Goal: Information Seeking & Learning: Learn about a topic

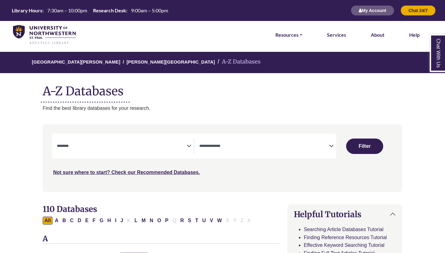
select select "Database Subject Filter"
select select "Database Types Filter"
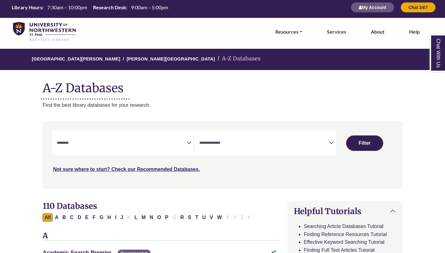
click at [186, 144] on textarea "Search" at bounding box center [122, 143] width 130 height 5
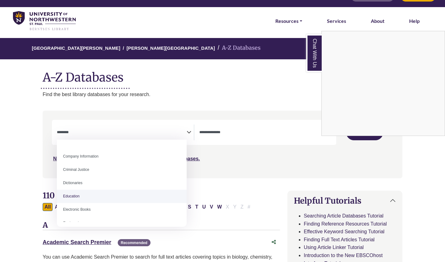
scroll to position [132, 0]
select select "*****"
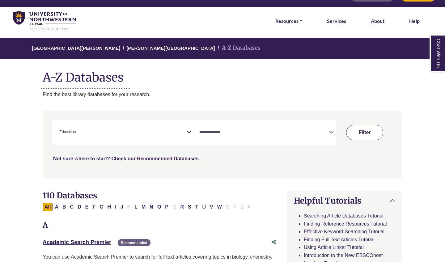
click at [359, 134] on button "Filter" at bounding box center [364, 132] width 37 height 15
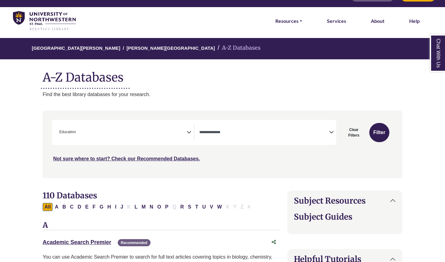
select select "Database Types Filter"
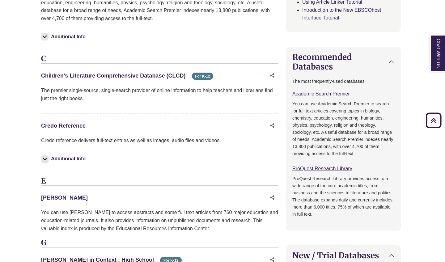
scroll to position [370, 2]
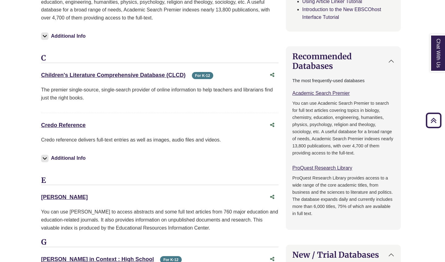
drag, startPoint x: 36, startPoint y: 192, endPoint x: 70, endPoint y: 194, distance: 34.0
copy link "ERIC"
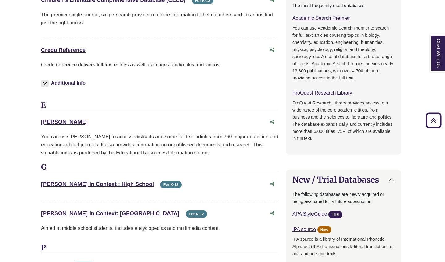
scroll to position [459, 2]
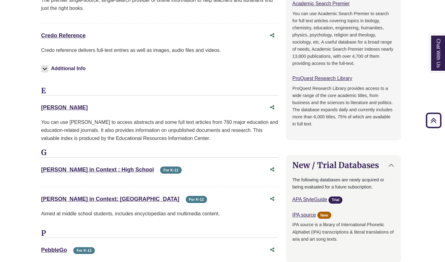
click at [26, 196] on body "Skip to Main Content Library Hours: 7:30am – 10:00pm Research Desk: 9:00am – 5:…" at bounding box center [220, 232] width 445 height 1383
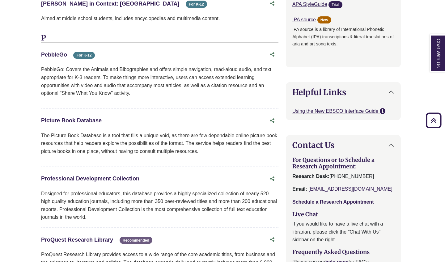
scroll to position [655, 2]
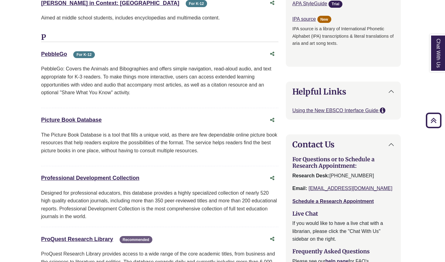
drag, startPoint x: 39, startPoint y: 174, endPoint x: 162, endPoint y: 176, distance: 123.2
click at [162, 176] on div "15 Databases Found for: Education Edit Filters Clear Filters/Browse All Databas…" at bounding box center [159, 46] width 244 height 994
copy link "Professional Development Collection"
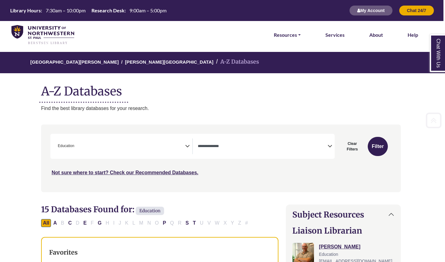
scroll to position [0, 2]
click at [186, 146] on icon "Search filters" at bounding box center [187, 144] width 5 height 9
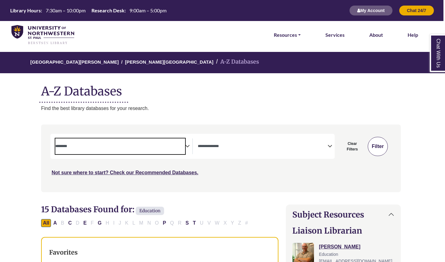
click at [380, 147] on button "Filter" at bounding box center [377, 146] width 20 height 19
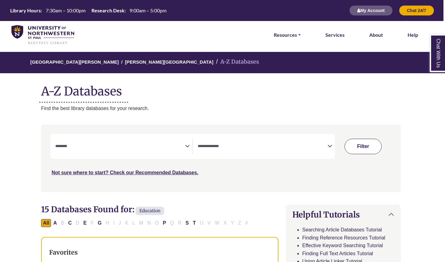
select select "Database Subject Filter"
select select "Database Types Filter"
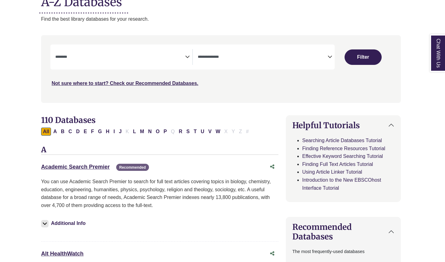
scroll to position [152, 2]
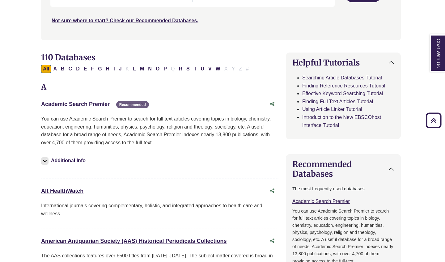
click at [96, 101] on link "Academic Search Premier This link opens in a new window" at bounding box center [75, 104] width 69 height 6
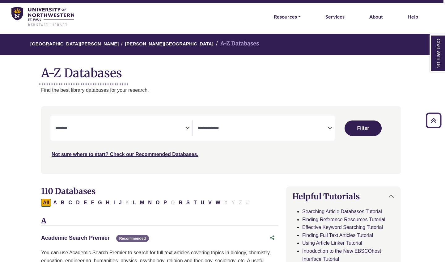
scroll to position [17, 2]
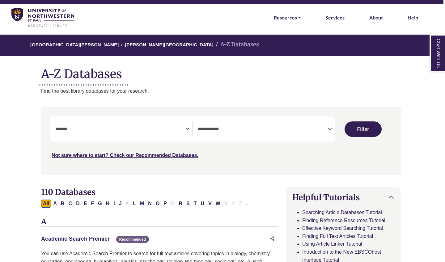
click at [88, 240] on div "Academic Search Premier This link opens in a new window Recommended" at bounding box center [153, 238] width 225 height 9
click at [90, 236] on link "Academic Search Premier This link opens in a new window" at bounding box center [75, 239] width 69 height 6
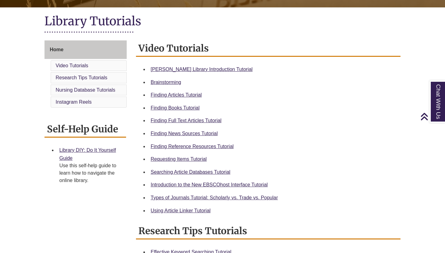
scroll to position [139, 0]
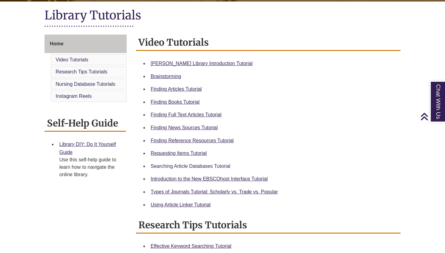
click at [197, 165] on link "Searching Article Databases Tutorial" at bounding box center [191, 166] width 80 height 5
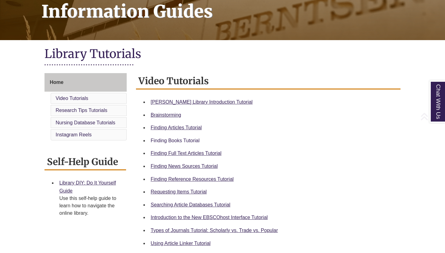
scroll to position [102, 0]
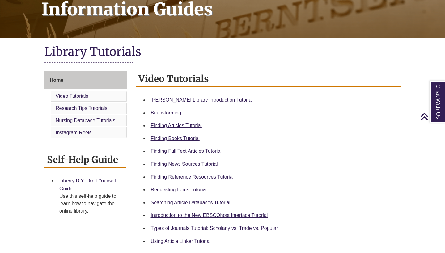
click at [181, 149] on link "Finding Full Text Articles Tutorial" at bounding box center [186, 150] width 71 height 5
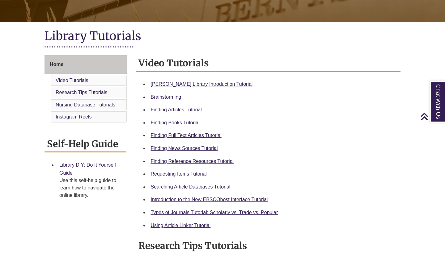
scroll to position [118, 0]
click at [165, 222] on div "Using Article Linker Tutorial" at bounding box center [273, 226] width 245 height 8
click at [166, 224] on link "Using Article Linker Tutorial" at bounding box center [181, 225] width 60 height 5
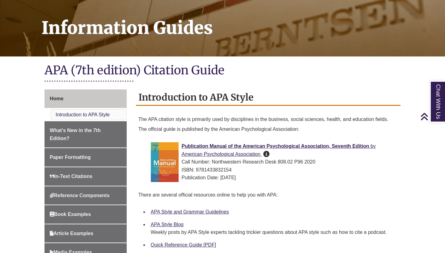
scroll to position [28, 0]
